Goal: Find specific page/section: Find specific page/section

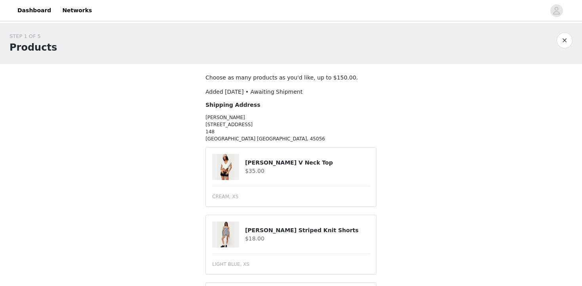
click at [563, 40] on button "button" at bounding box center [564, 40] width 16 height 16
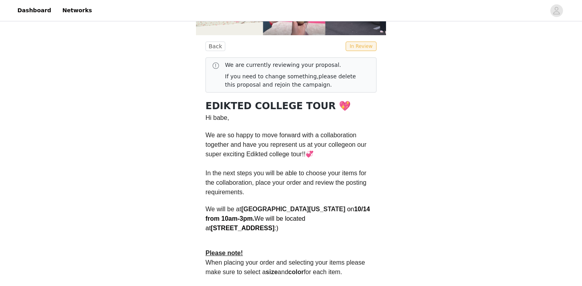
scroll to position [139, 0]
